Goal: Find contact information: Find contact information

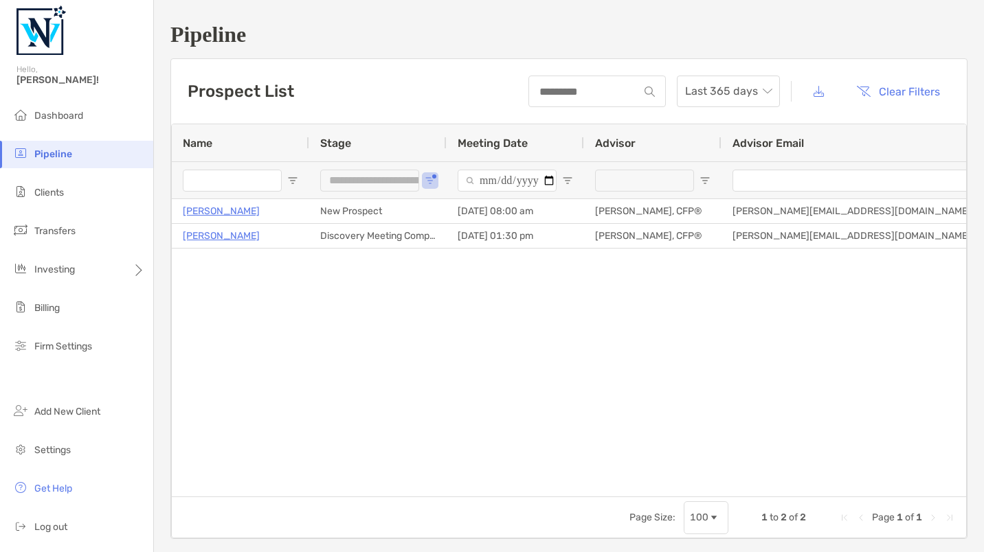
click at [546, 82] on div at bounding box center [596, 92] width 137 height 32
click at [550, 88] on input at bounding box center [584, 92] width 109 height 12
click at [429, 175] on span "Open Filter Menu" at bounding box center [430, 180] width 11 height 11
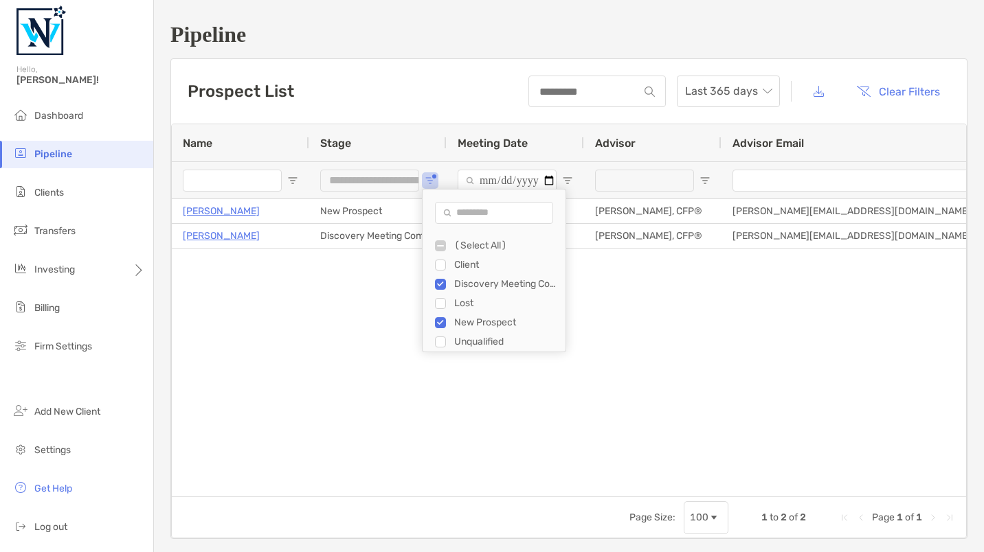
click at [460, 262] on div "Client" at bounding box center [505, 265] width 103 height 12
type input "**********"
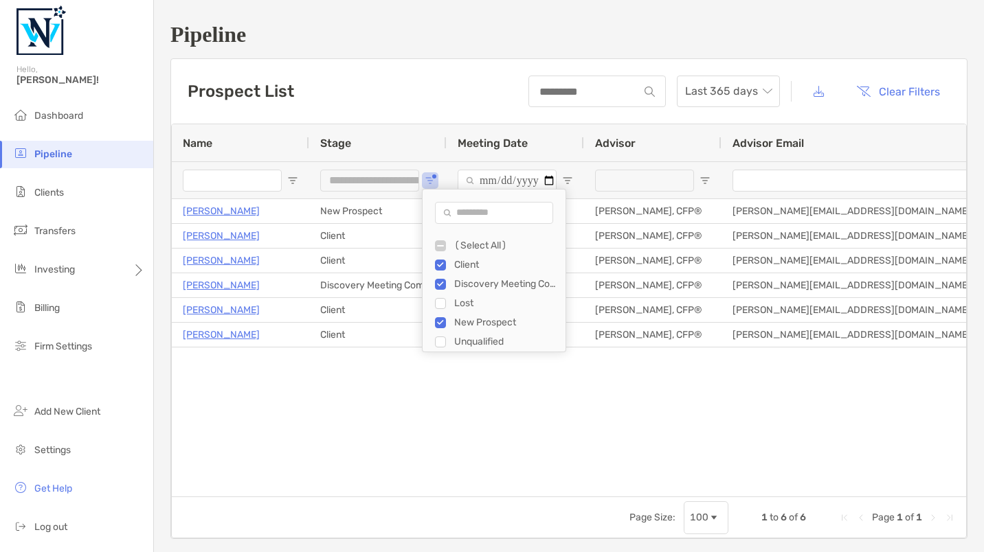
click at [302, 383] on div "[PERSON_NAME] New Prospect [DATE] 08:00 am [PERSON_NAME], CFP® [PERSON_NAME][EM…" at bounding box center [569, 342] width 794 height 287
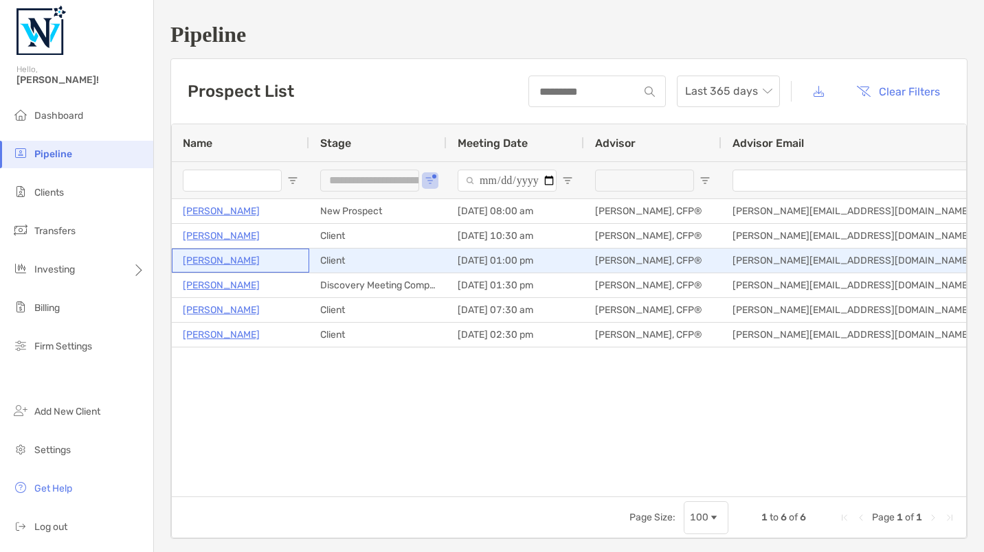
click at [232, 260] on p "[PERSON_NAME]" at bounding box center [221, 260] width 77 height 17
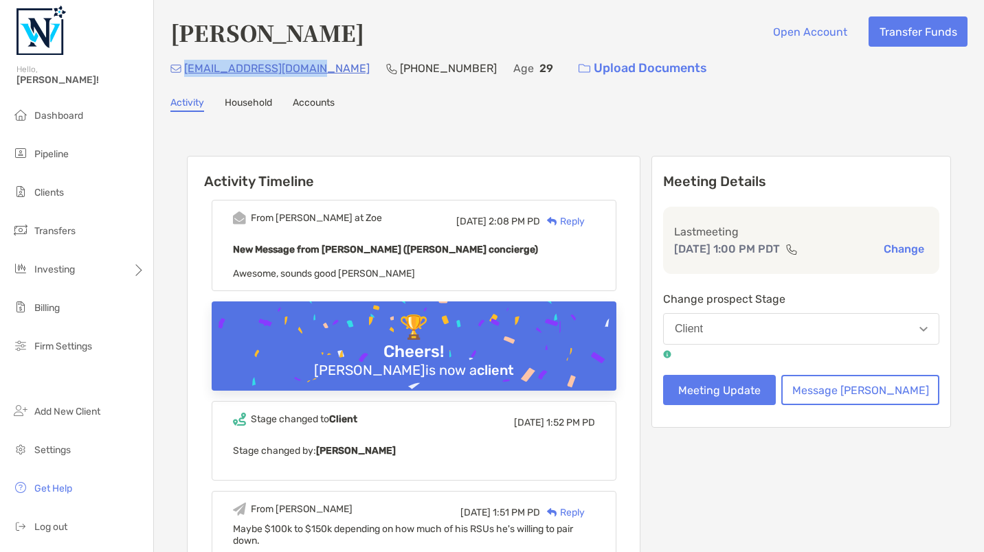
drag, startPoint x: 317, startPoint y: 69, endPoint x: 184, endPoint y: 70, distance: 132.6
click at [184, 70] on p "[EMAIL_ADDRESS][DOMAIN_NAME]" at bounding box center [277, 68] width 186 height 17
copy p "gentemankian@gmail.com"
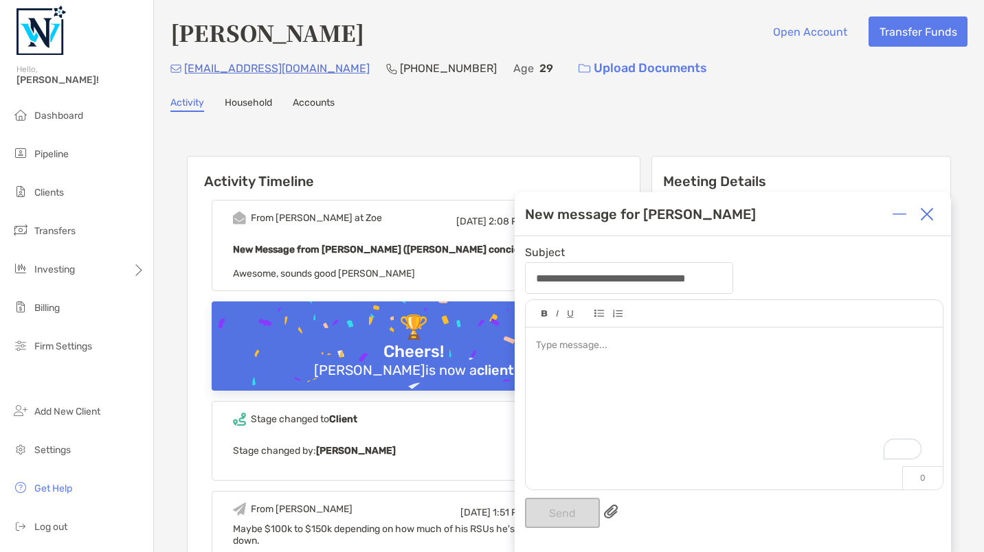
click at [927, 210] on img at bounding box center [927, 214] width 14 height 14
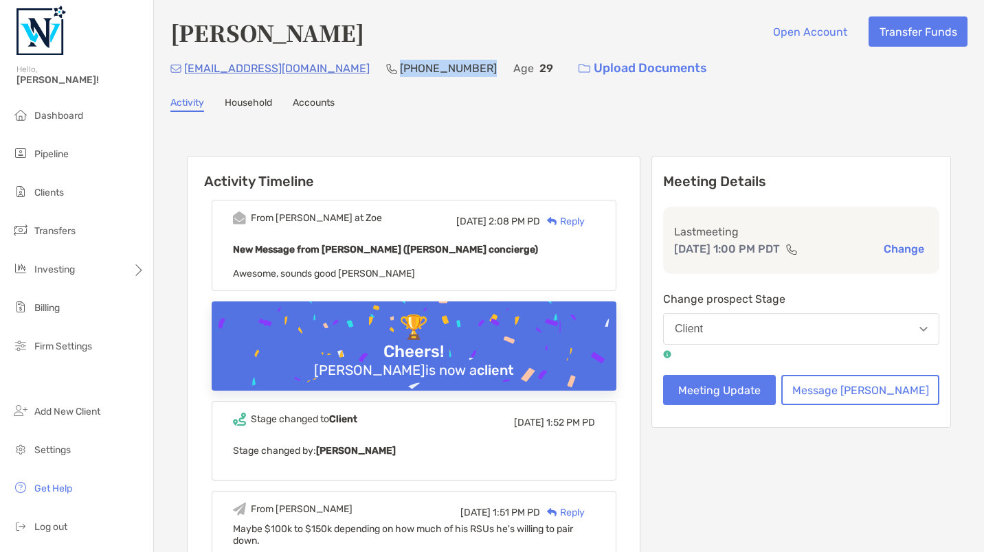
drag, startPoint x: 349, startPoint y: 65, endPoint x: 431, endPoint y: 67, distance: 81.8
click at [431, 67] on p "(509) 954-8858" at bounding box center [448, 68] width 97 height 17
drag, startPoint x: 431, startPoint y: 67, endPoint x: 423, endPoint y: 69, distance: 8.4
copy p "(509) 954-8858"
